Goal: Task Accomplishment & Management: Use online tool/utility

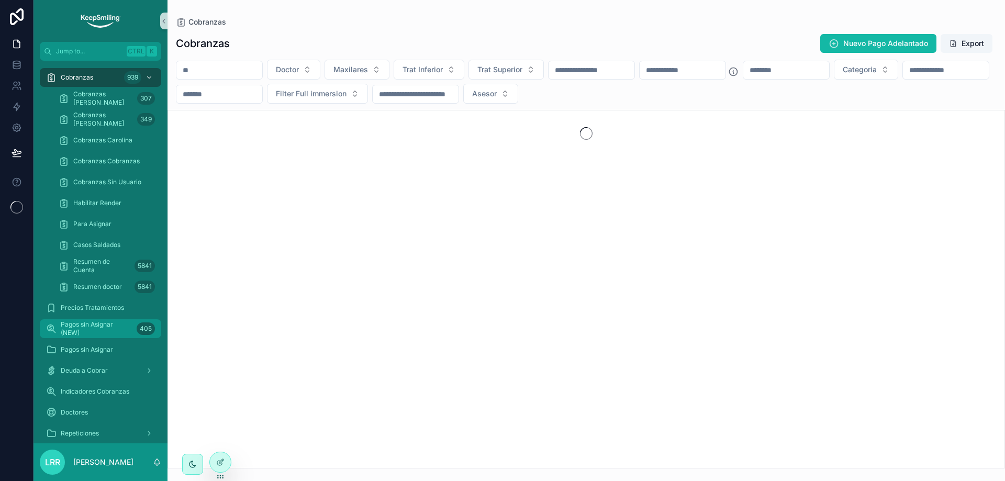
click at [130, 325] on span "Pagos sin Asignar (NEW)" at bounding box center [97, 328] width 72 height 17
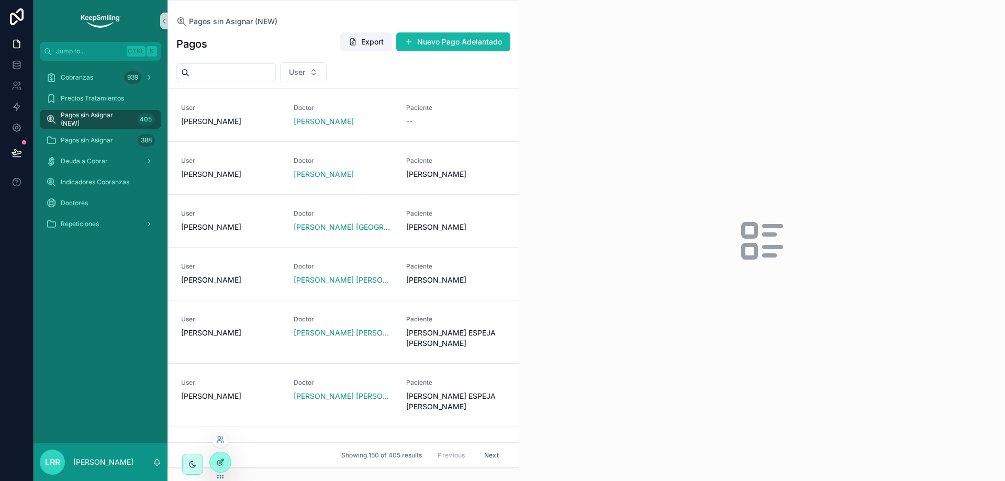
click at [222, 462] on icon at bounding box center [220, 462] width 8 height 8
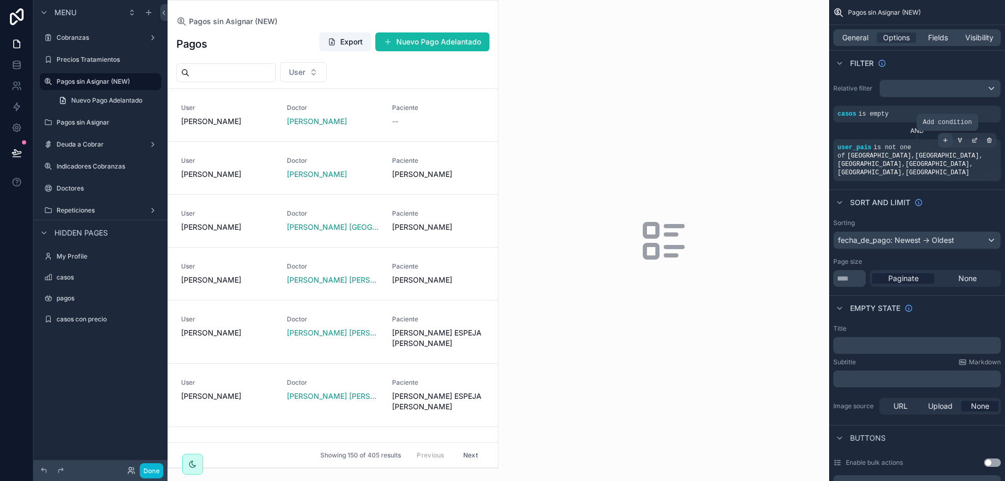
click at [948, 135] on div "scrollable content" at bounding box center [945, 140] width 15 height 15
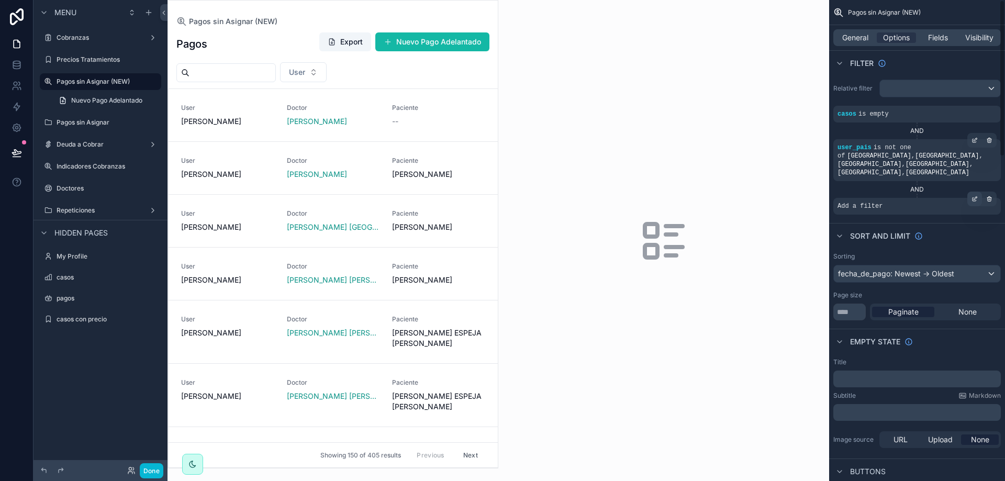
click at [972, 196] on icon "scrollable content" at bounding box center [974, 199] width 6 height 6
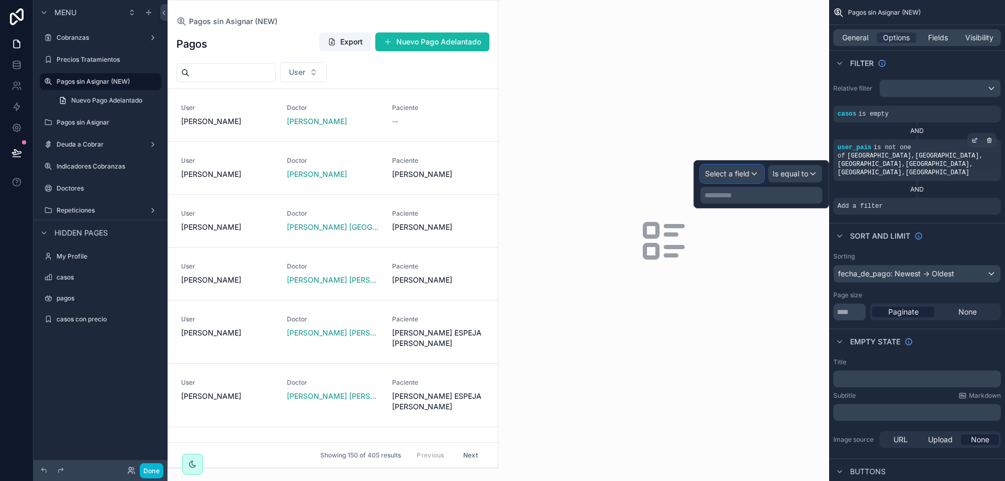
click at [746, 177] on span "Select a field" at bounding box center [727, 173] width 44 height 9
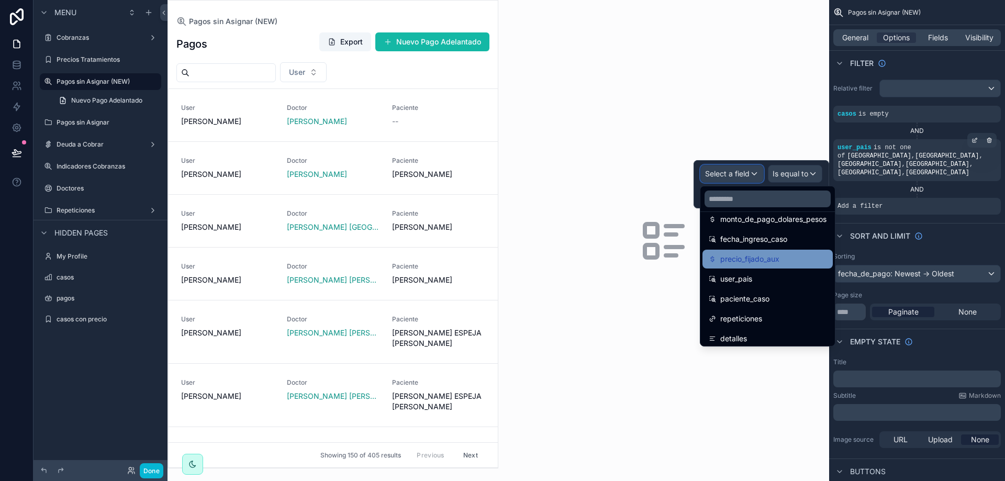
scroll to position [333, 0]
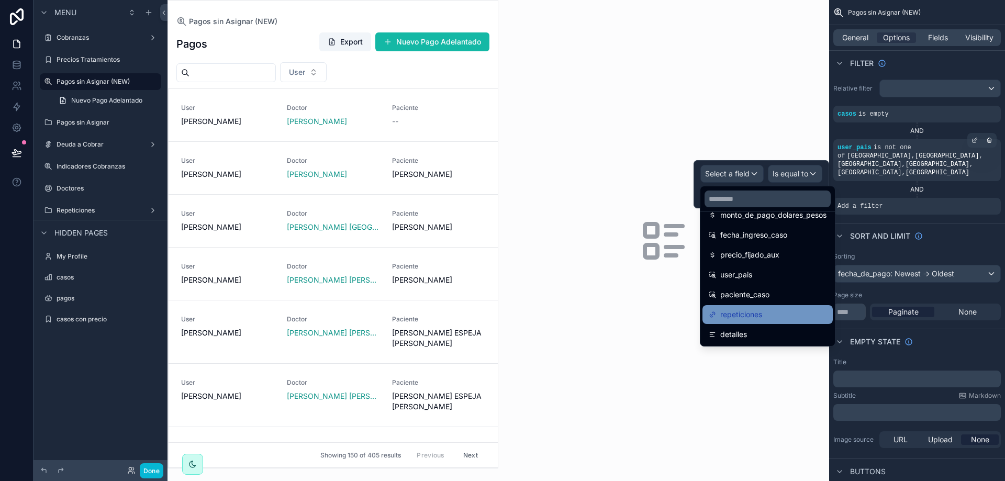
click at [754, 317] on span "repeticiones" at bounding box center [741, 314] width 42 height 13
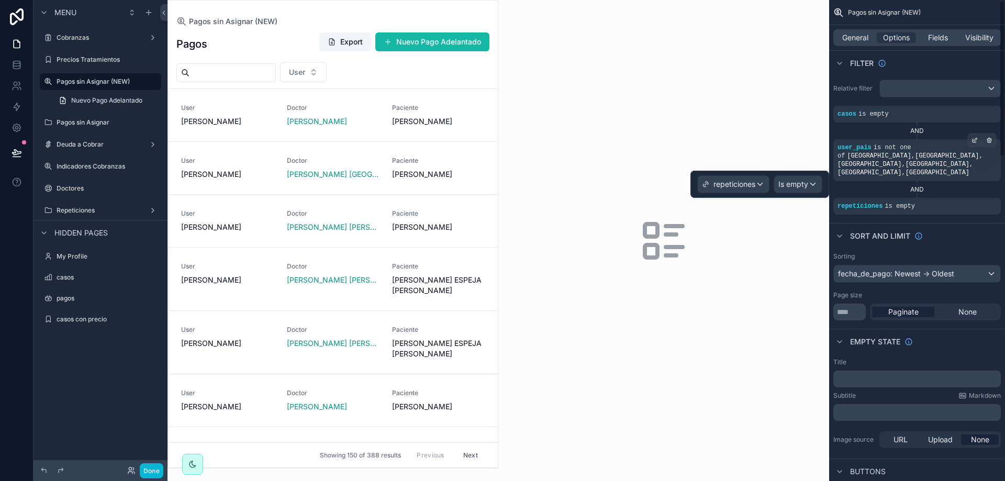
click at [958, 223] on div "Sort And Limit" at bounding box center [917, 235] width 176 height 25
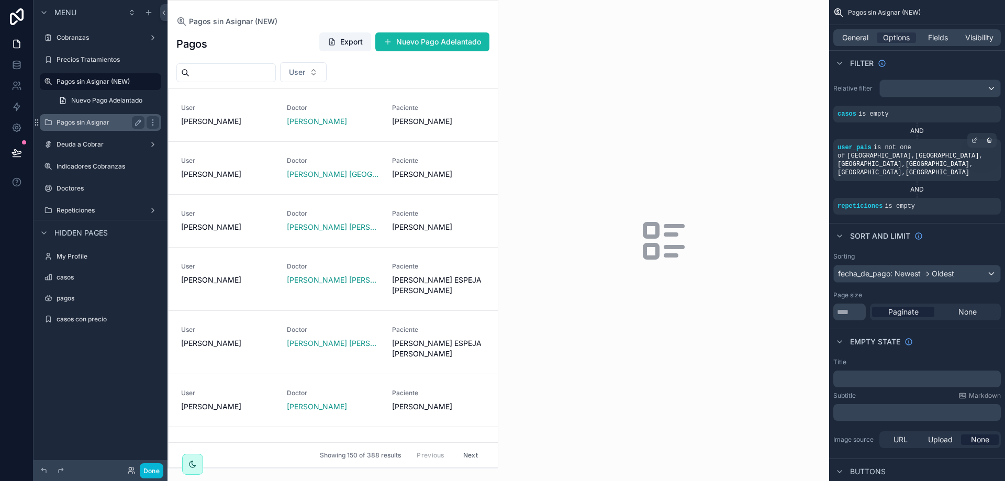
click at [87, 123] on label "Pagos sin Asignar" at bounding box center [99, 122] width 84 height 8
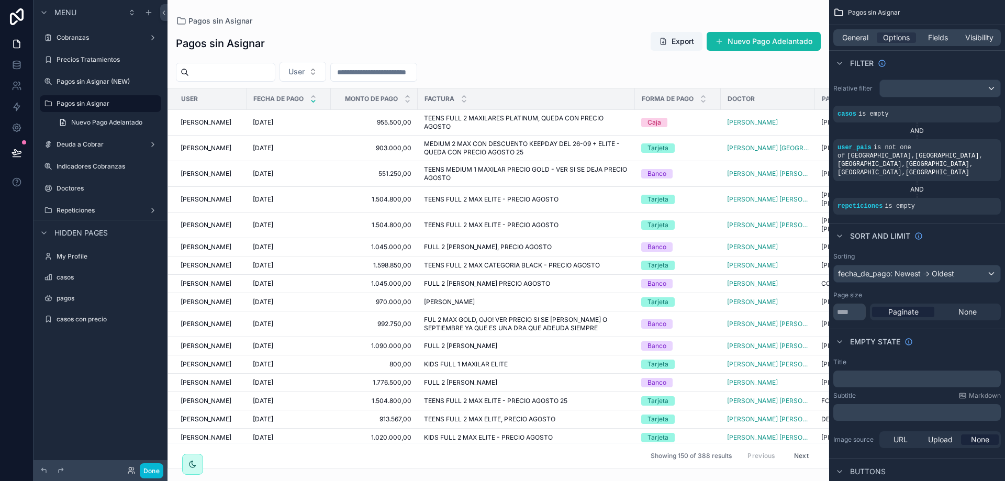
click at [588, 58] on div "scrollable content" at bounding box center [498, 240] width 662 height 481
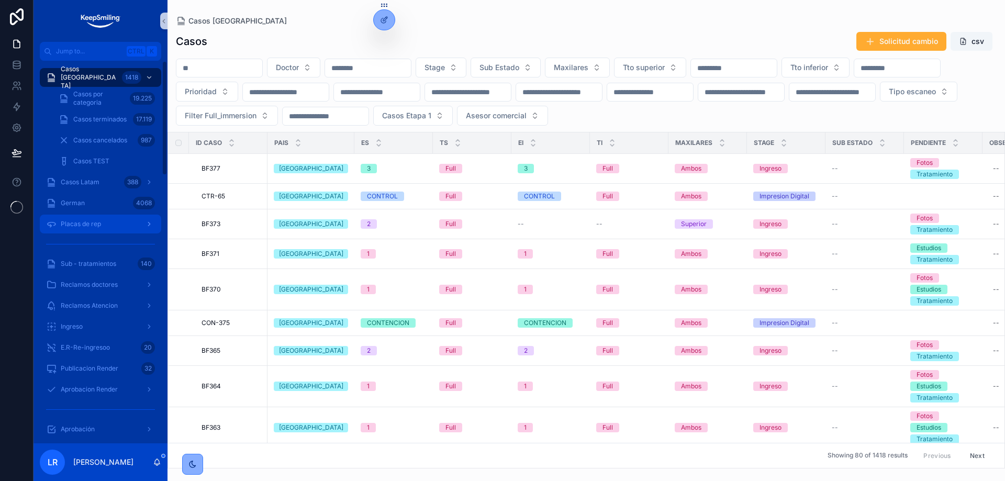
click at [92, 219] on div "Placas de rep" at bounding box center [100, 224] width 109 height 17
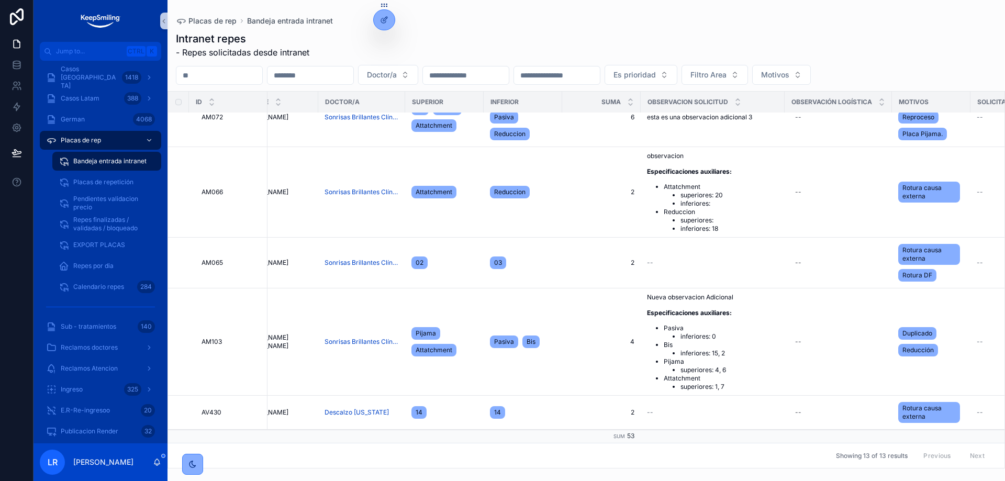
scroll to position [841, 366]
